Goal: Information Seeking & Learning: Stay updated

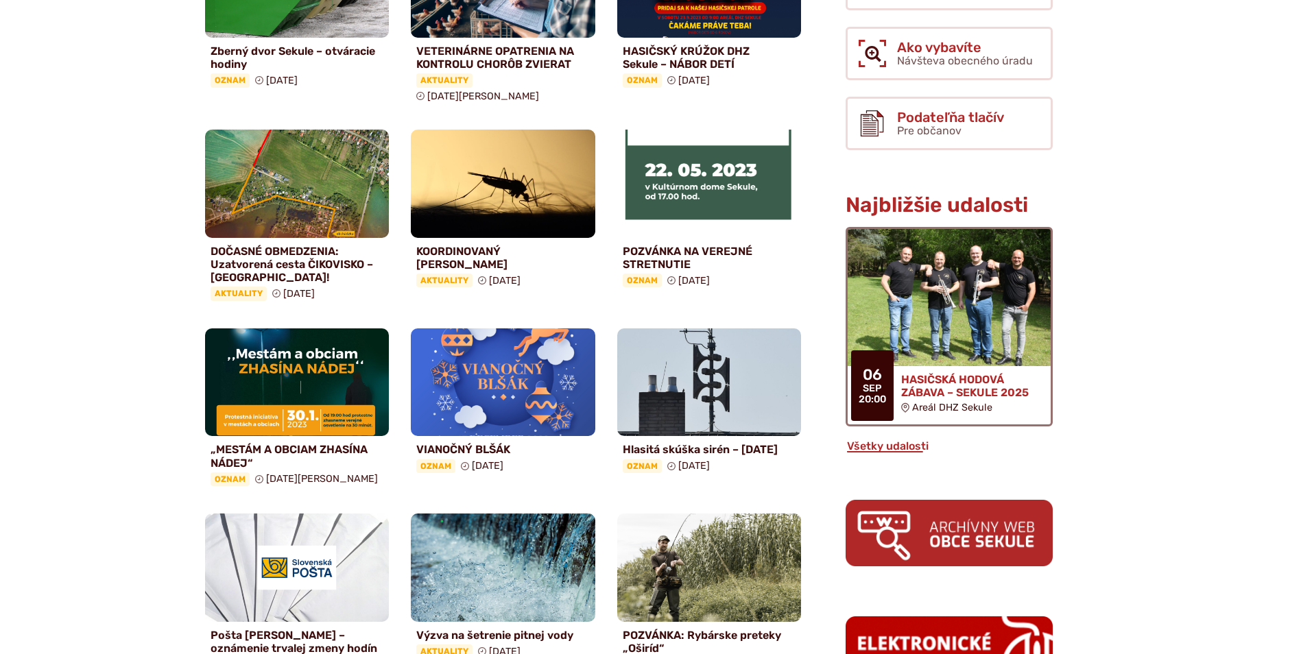
scroll to position [480, 0]
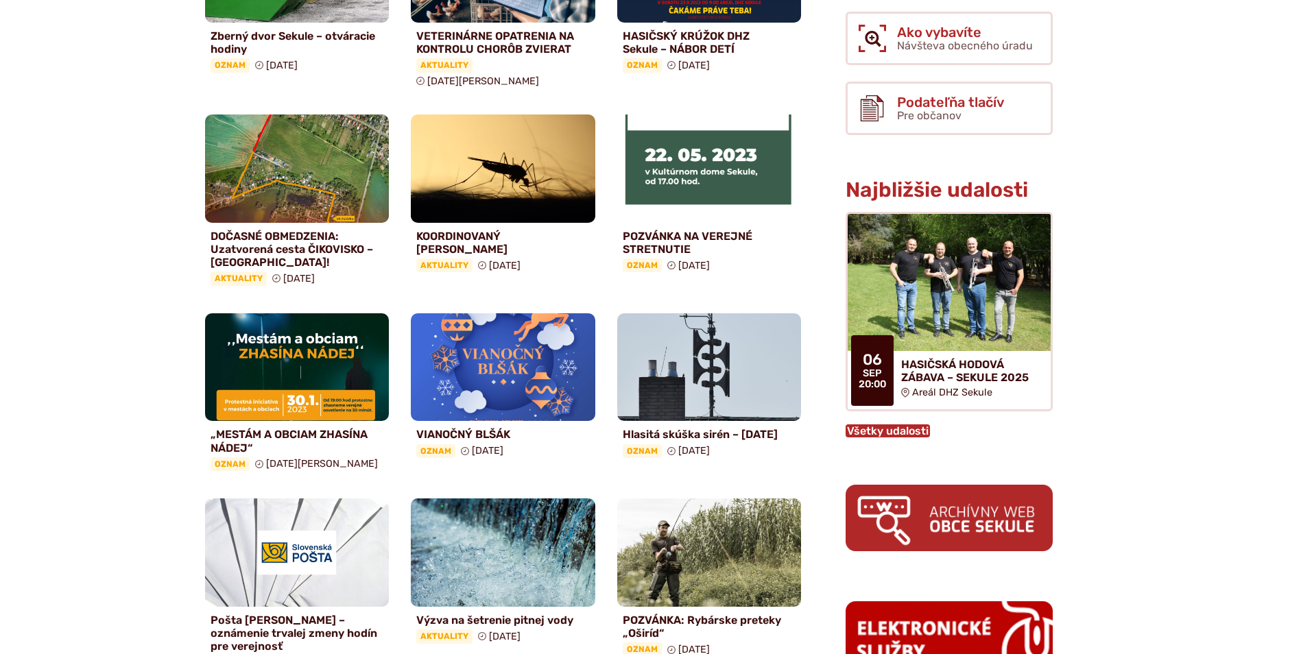
click at [885, 427] on link "Všetky udalosti" at bounding box center [888, 430] width 84 height 13
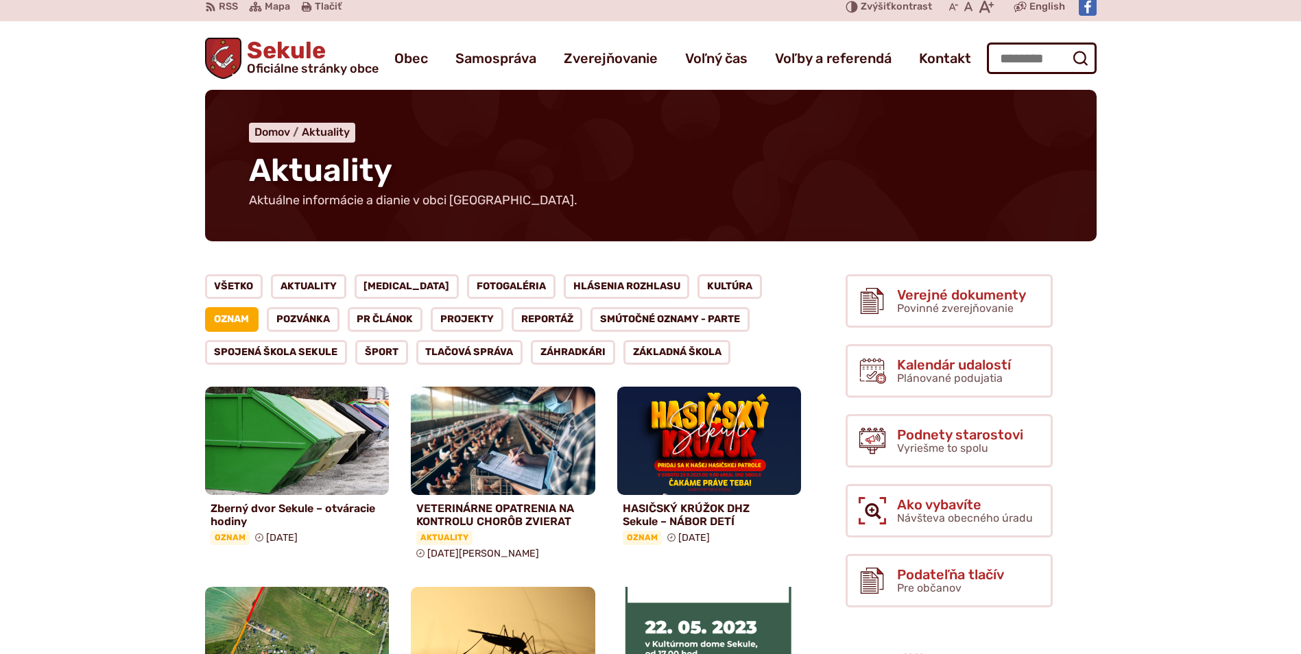
scroll to position [0, 0]
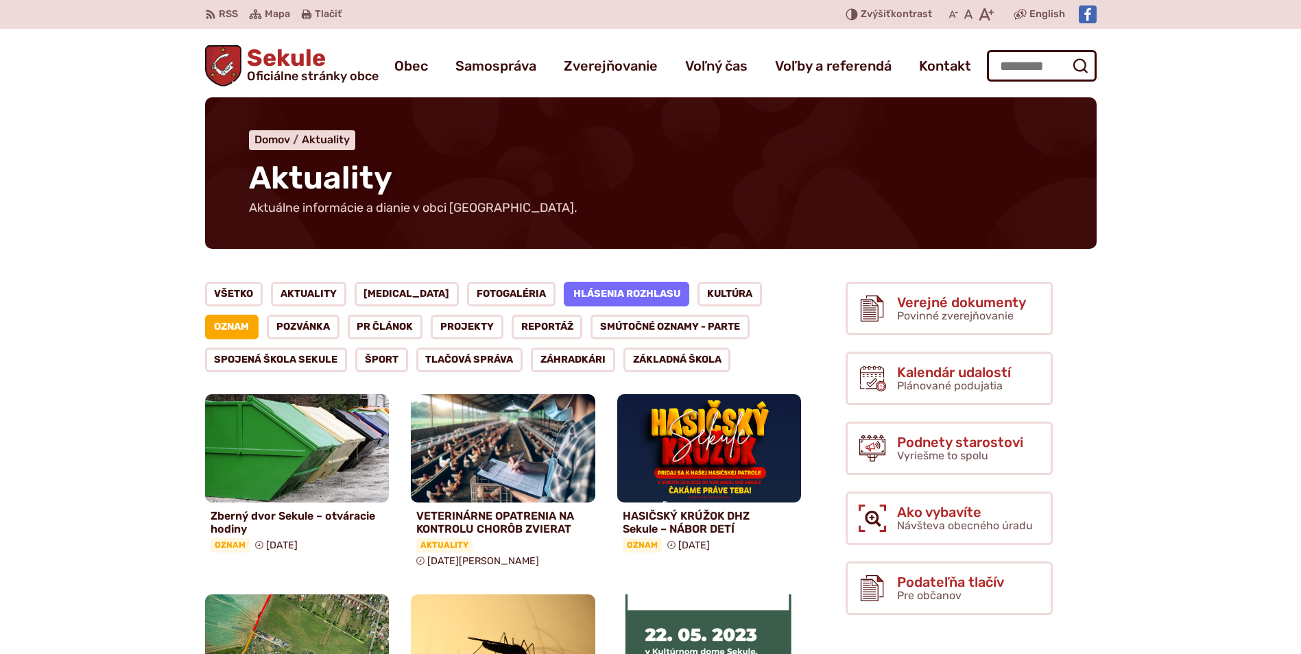
click at [564, 298] on link "Hlásenia rozhlasu" at bounding box center [627, 294] width 126 height 25
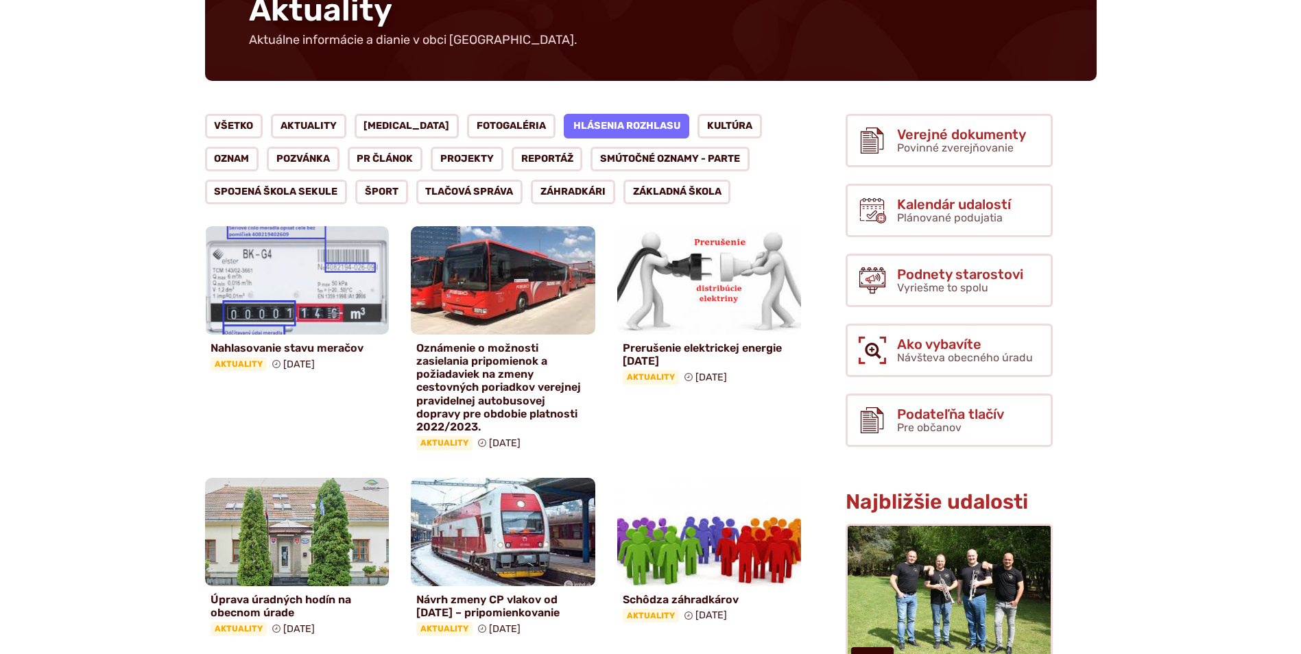
scroll to position [206, 0]
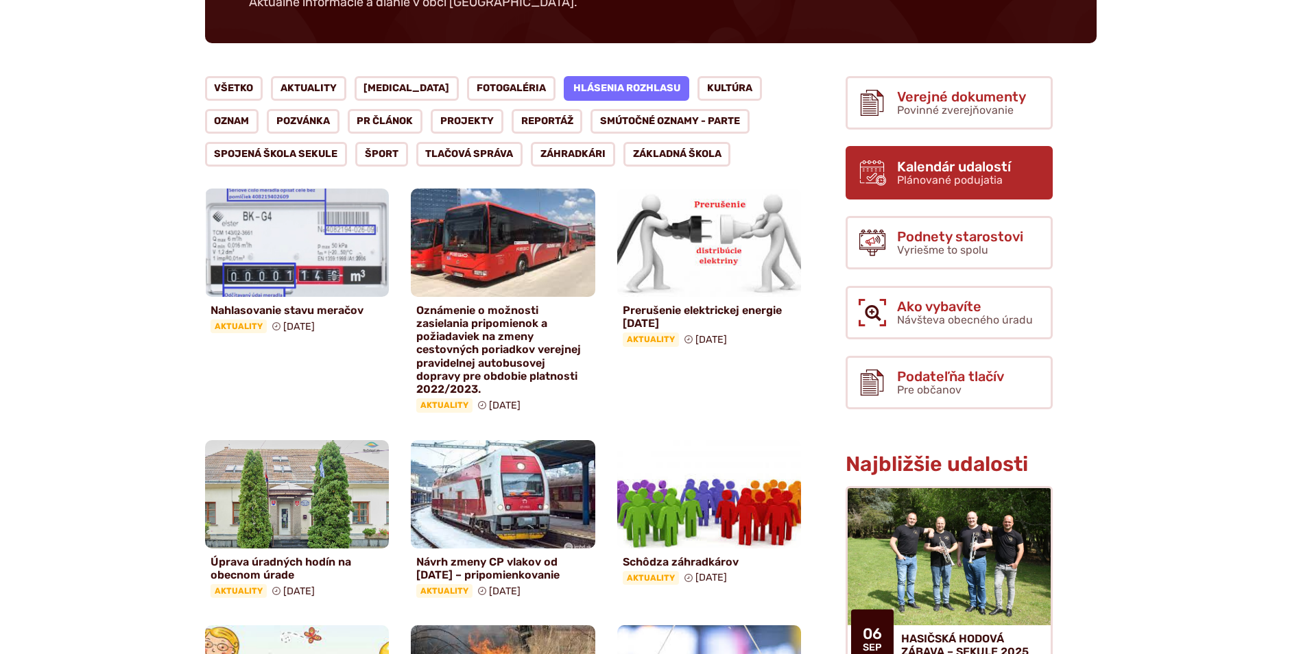
click at [883, 163] on use at bounding box center [872, 172] width 26 height 25
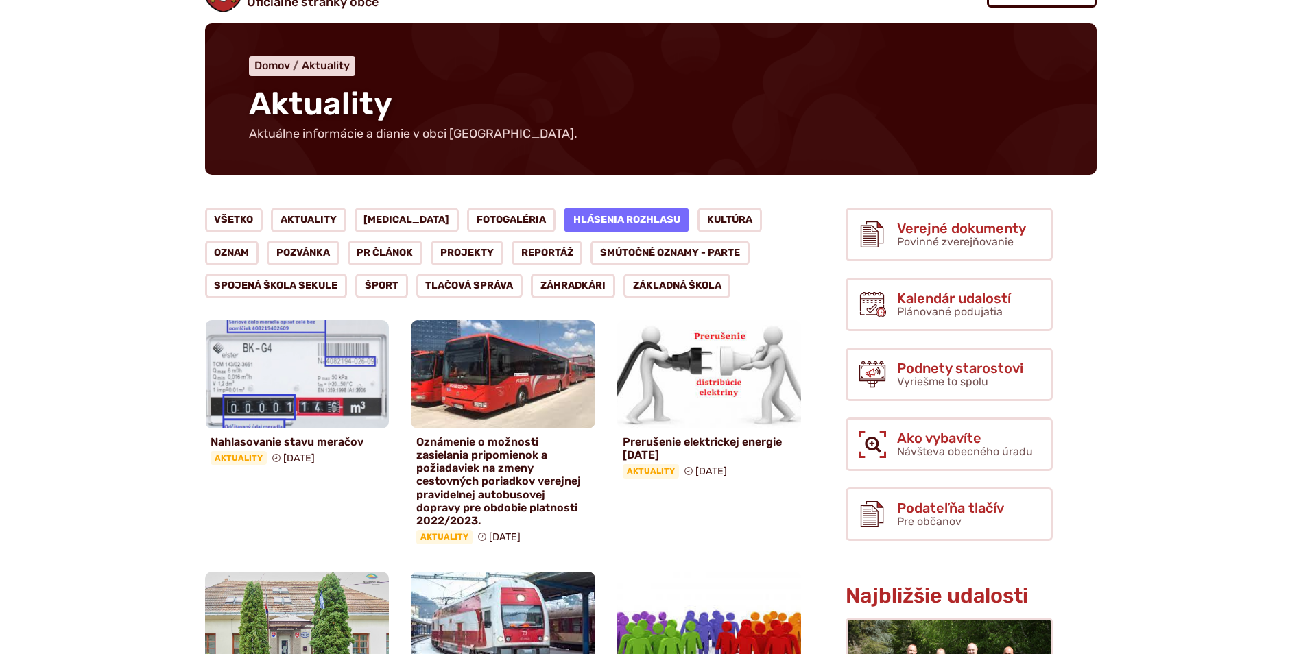
scroll to position [0, 0]
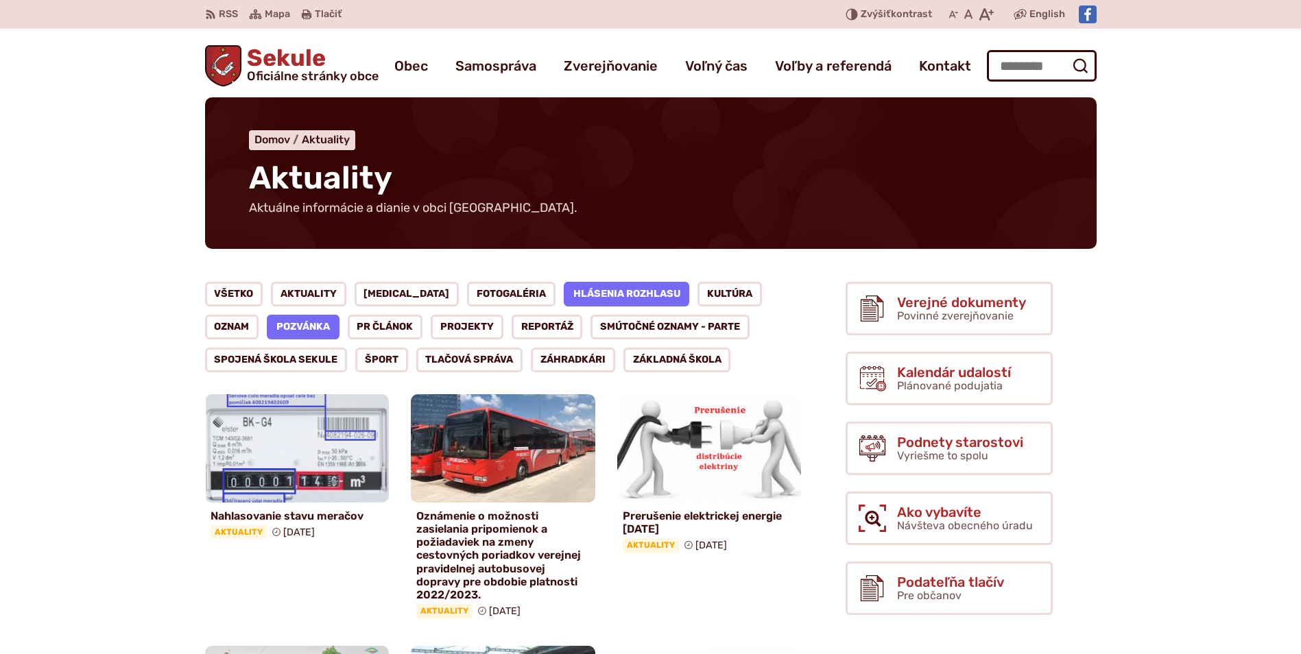
click at [267, 318] on link "Pozvánka" at bounding box center [303, 327] width 73 height 25
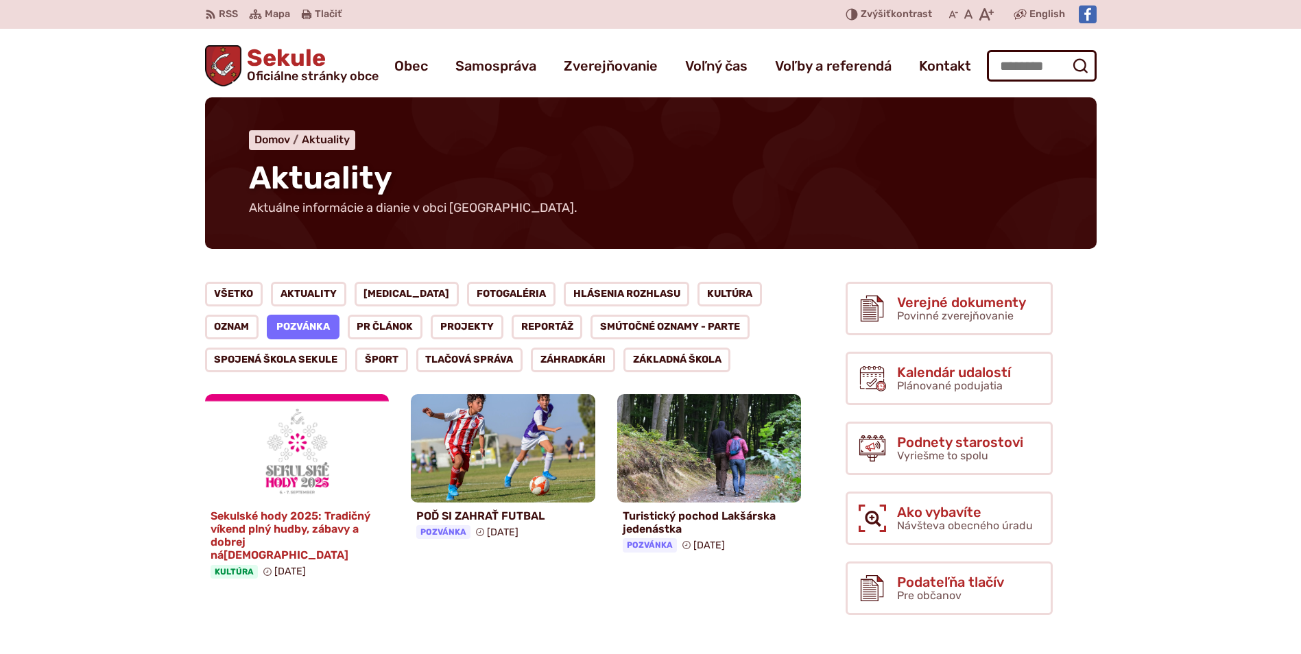
click at [289, 466] on img at bounding box center [297, 448] width 212 height 125
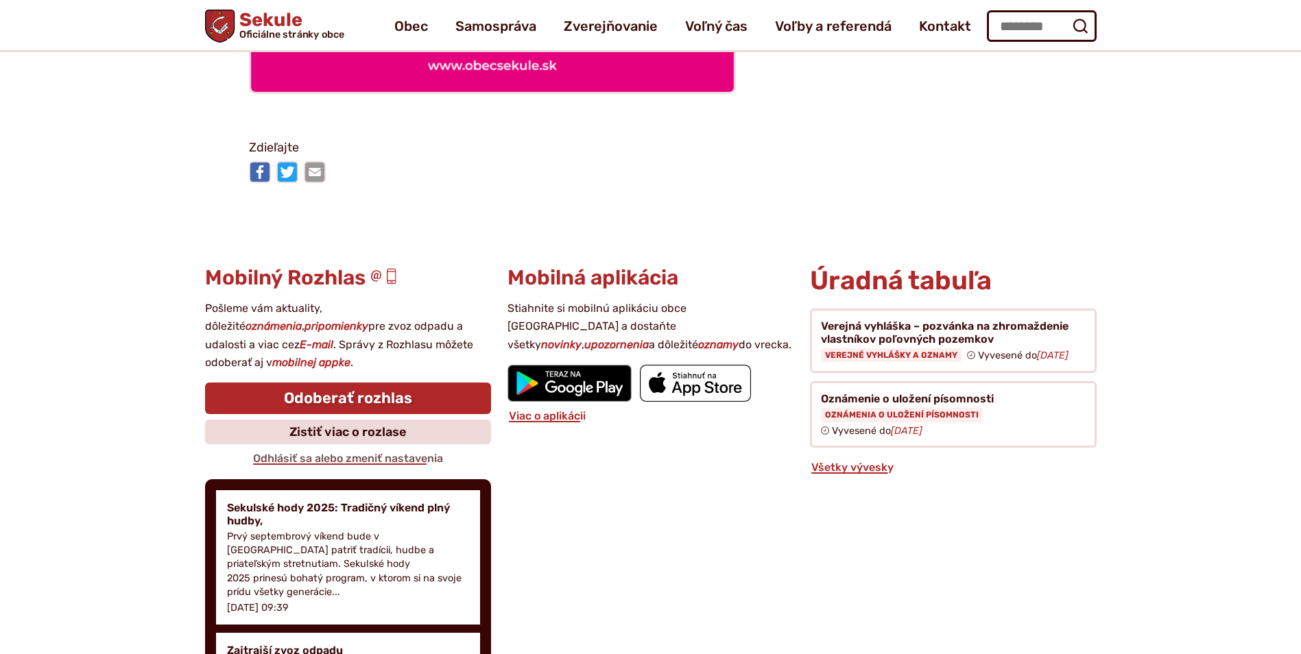
scroll to position [3977, 0]
